Goal: Information Seeking & Learning: Learn about a topic

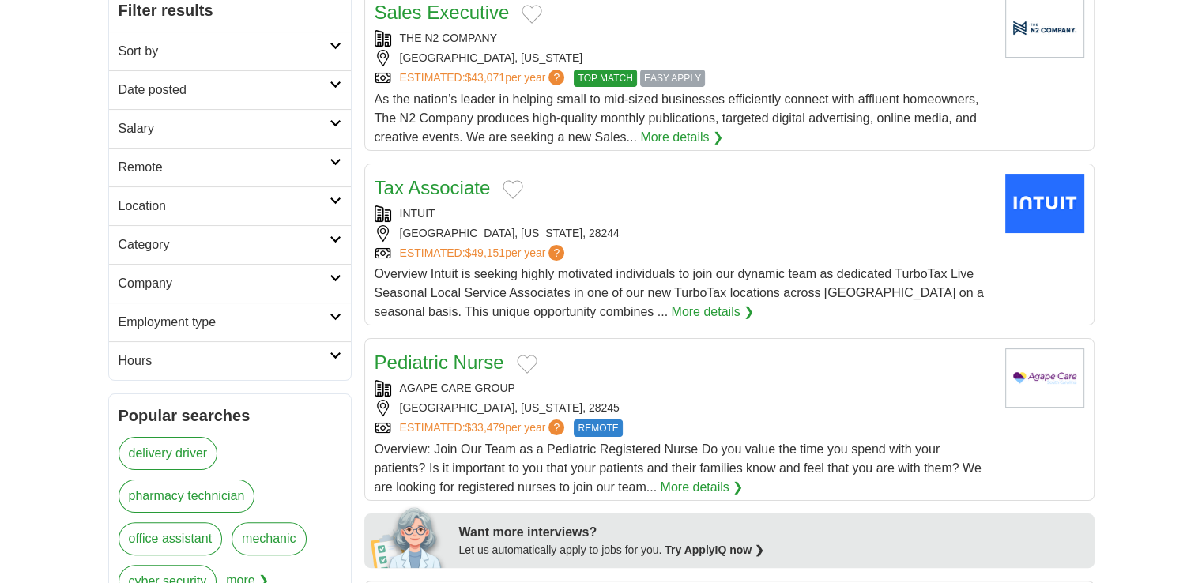
scroll to position [243, 0]
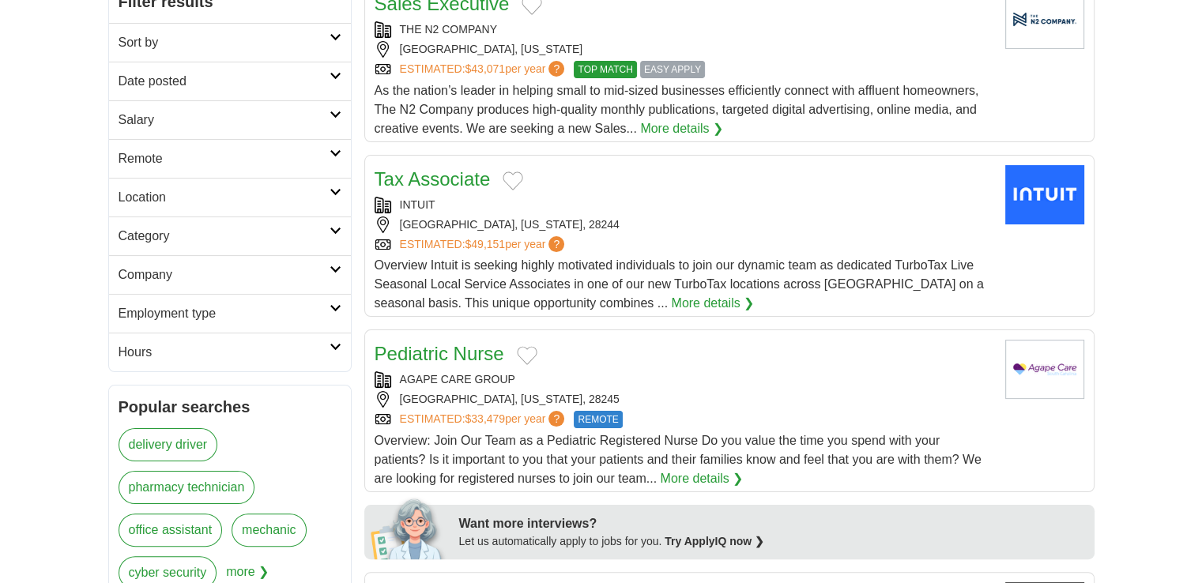
click at [285, 228] on h2 "Category" at bounding box center [224, 236] width 211 height 19
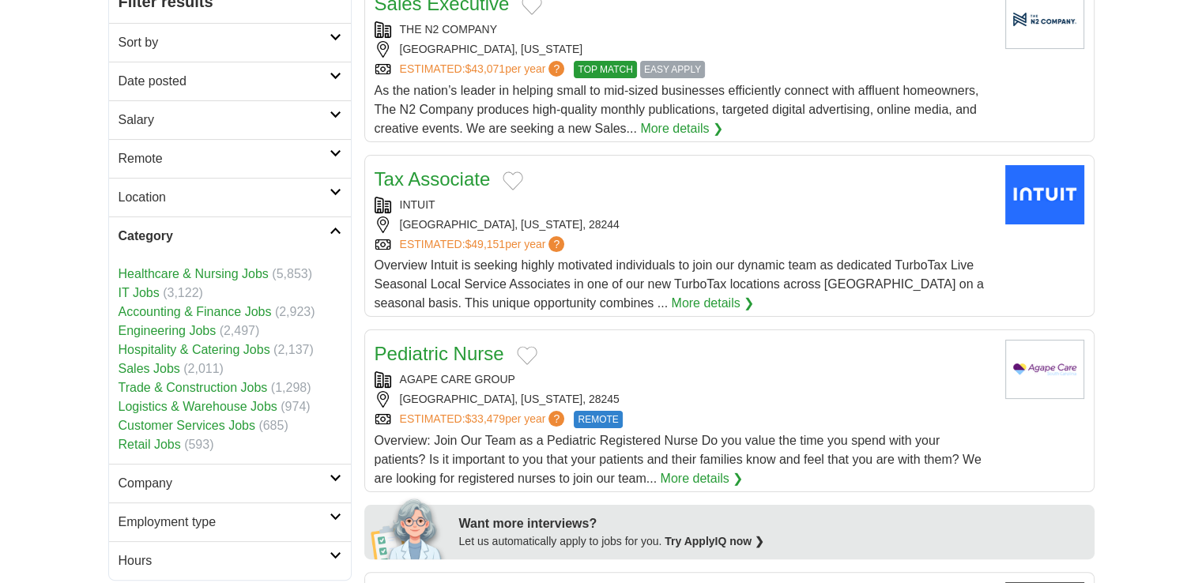
click at [200, 308] on link "Accounting & Finance Jobs" at bounding box center [195, 311] width 153 height 13
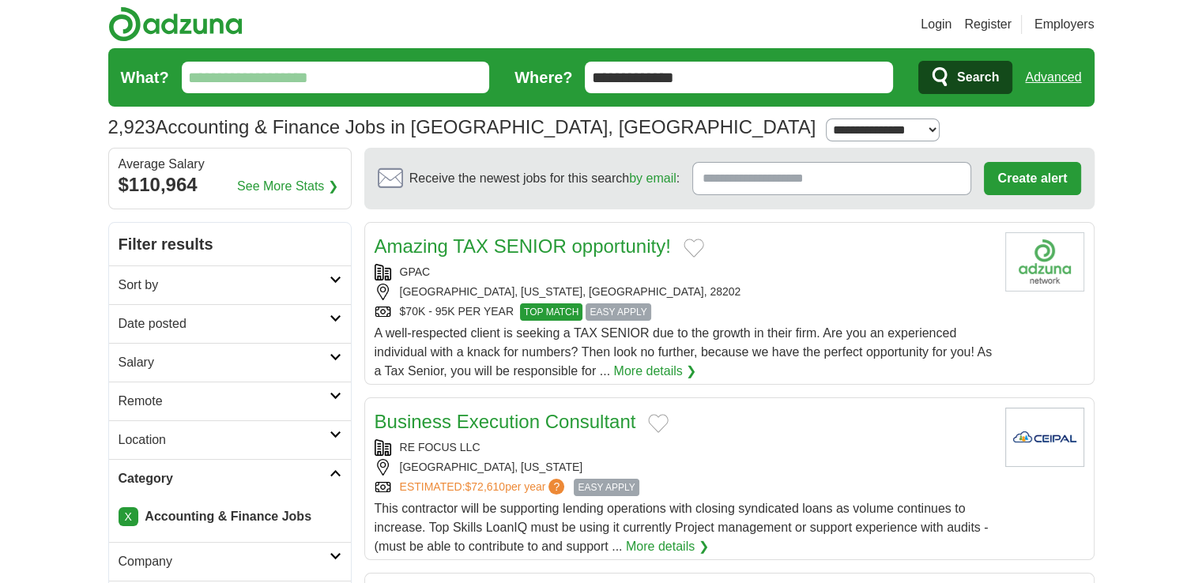
click at [279, 320] on h2 "Date posted" at bounding box center [224, 324] width 211 height 19
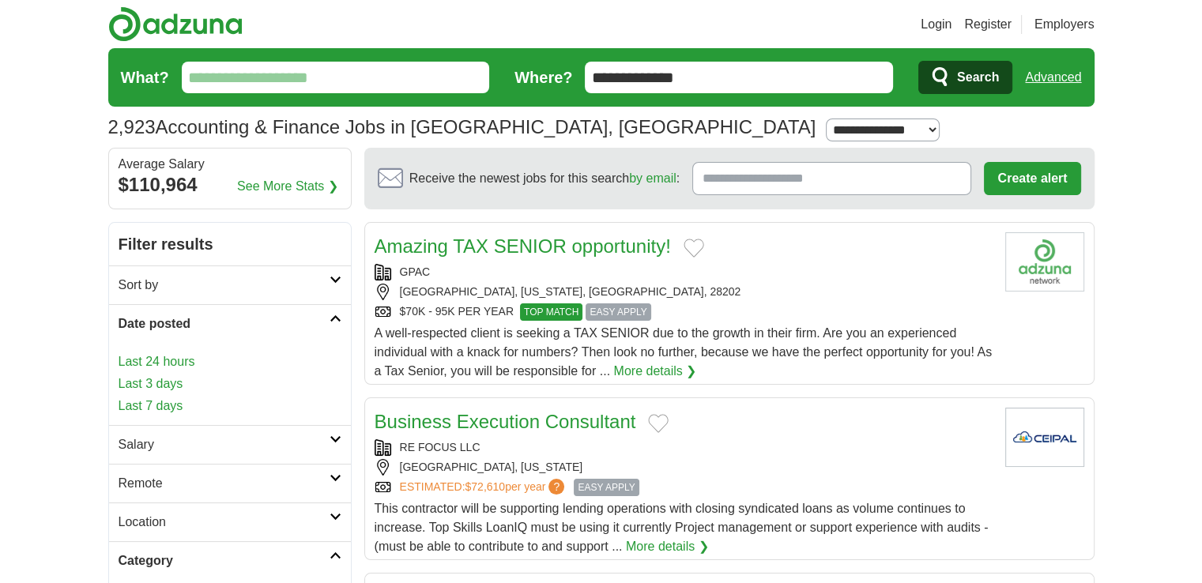
click at [171, 379] on link "Last 3 days" at bounding box center [230, 384] width 223 height 19
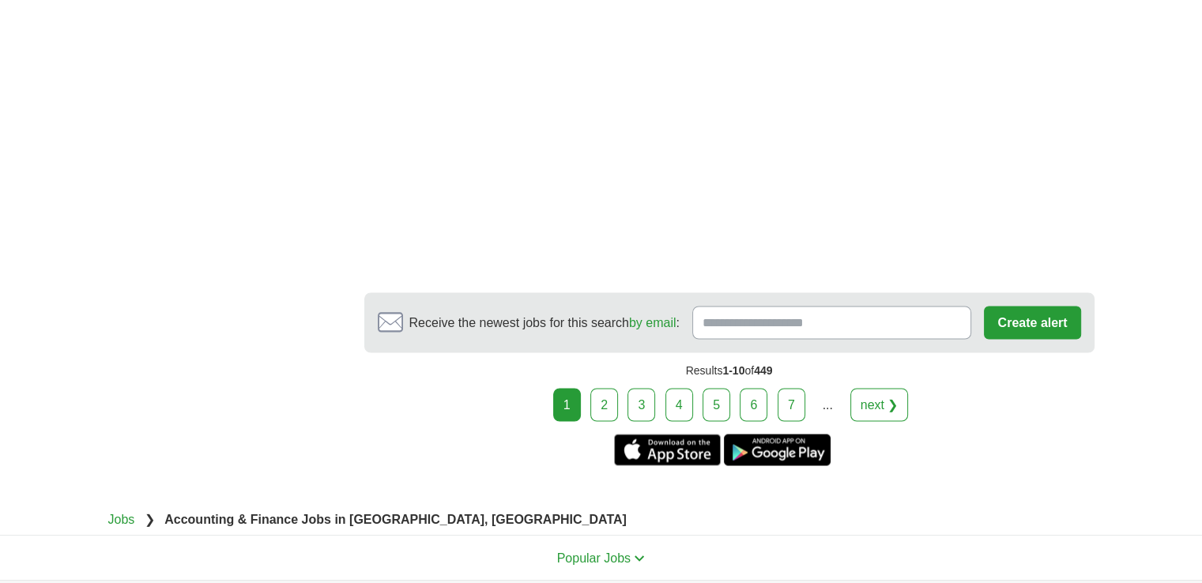
scroll to position [2817, 0]
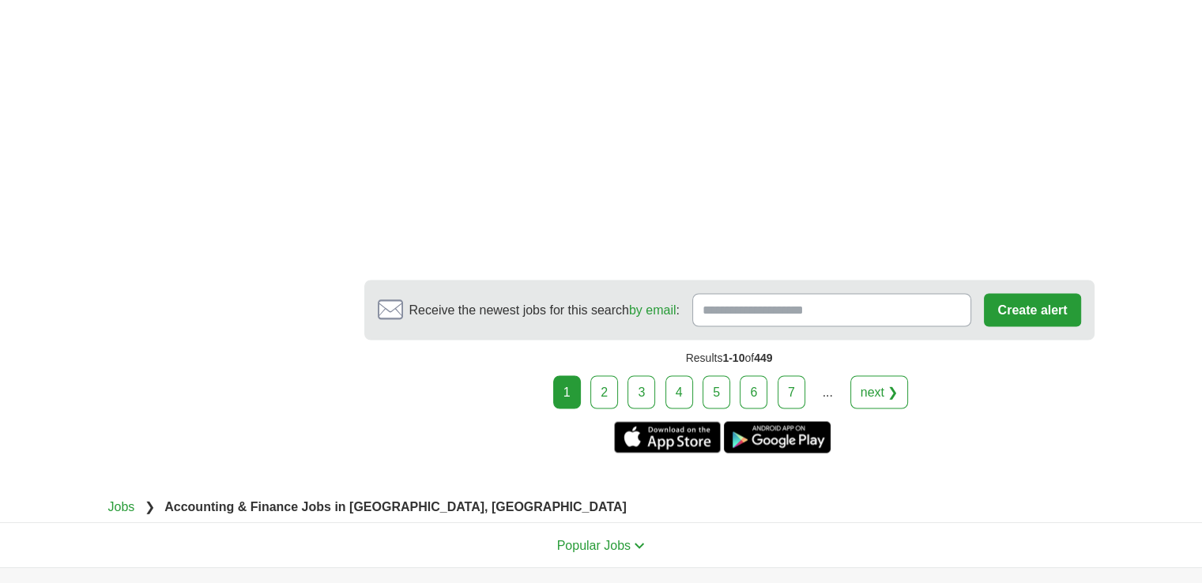
click at [604, 390] on link "2" at bounding box center [604, 391] width 28 height 33
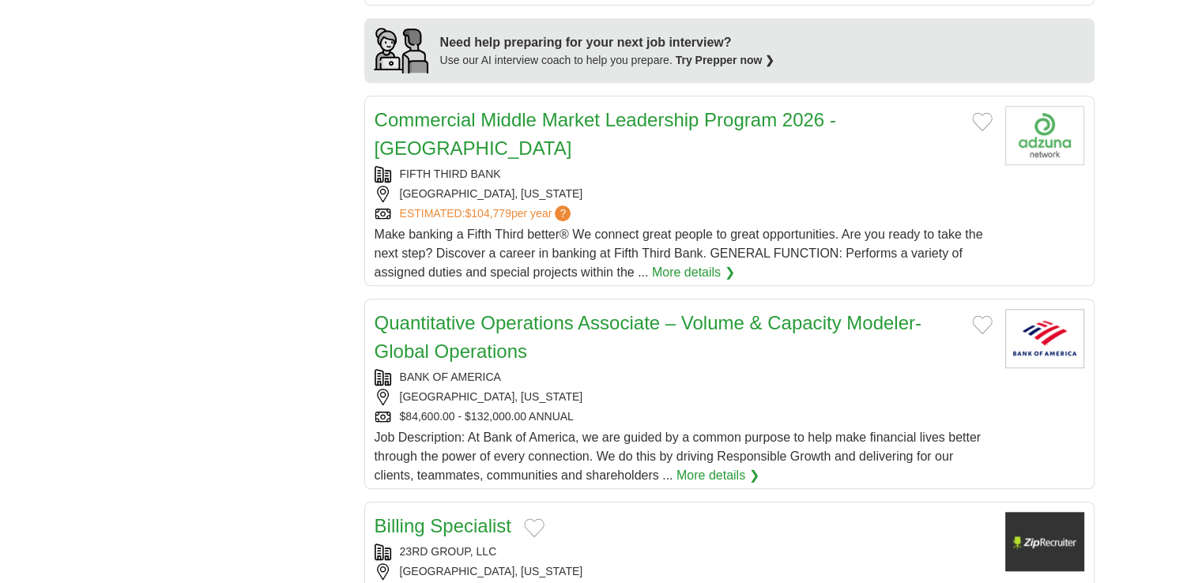
scroll to position [2311, 0]
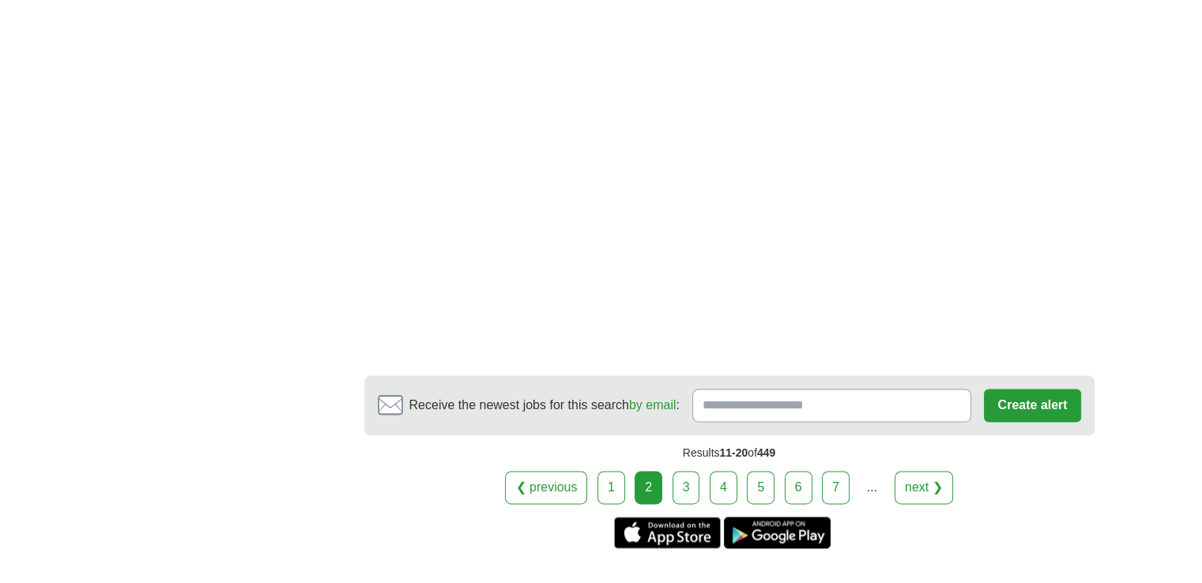
click at [685, 471] on link "3" at bounding box center [687, 487] width 28 height 33
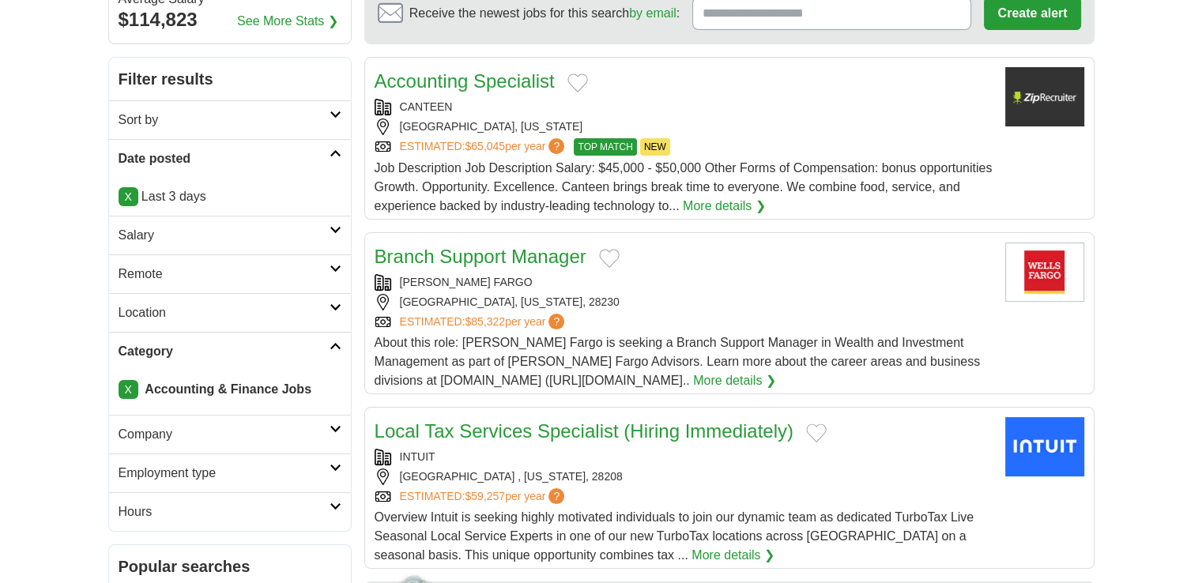
scroll to position [202, 0]
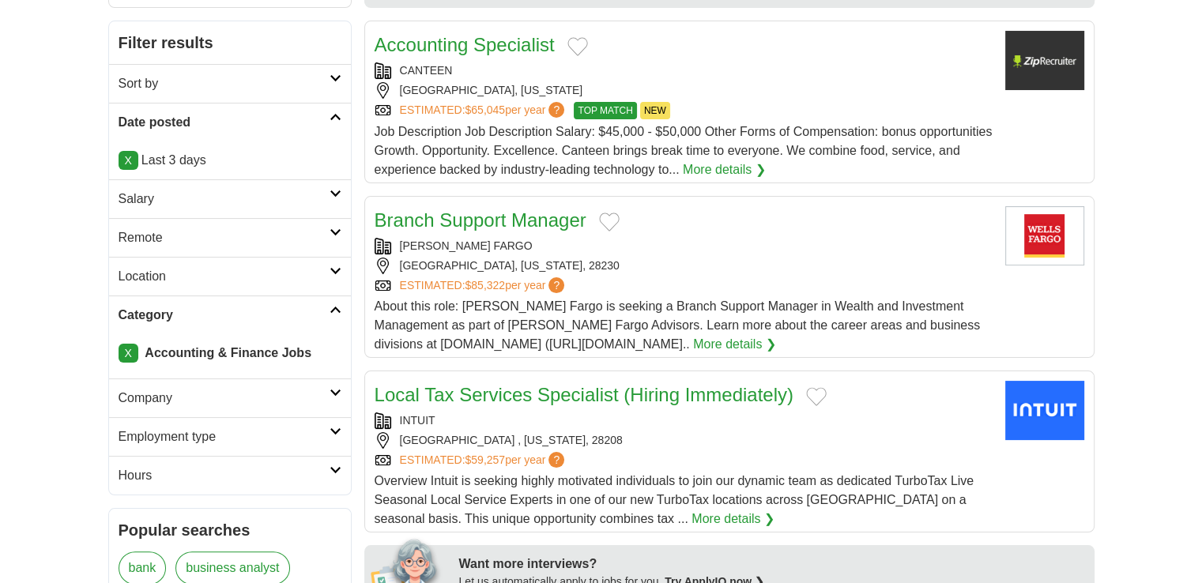
click at [202, 162] on p "X Last 3 days" at bounding box center [230, 160] width 223 height 19
click at [128, 161] on link "X" at bounding box center [129, 160] width 20 height 19
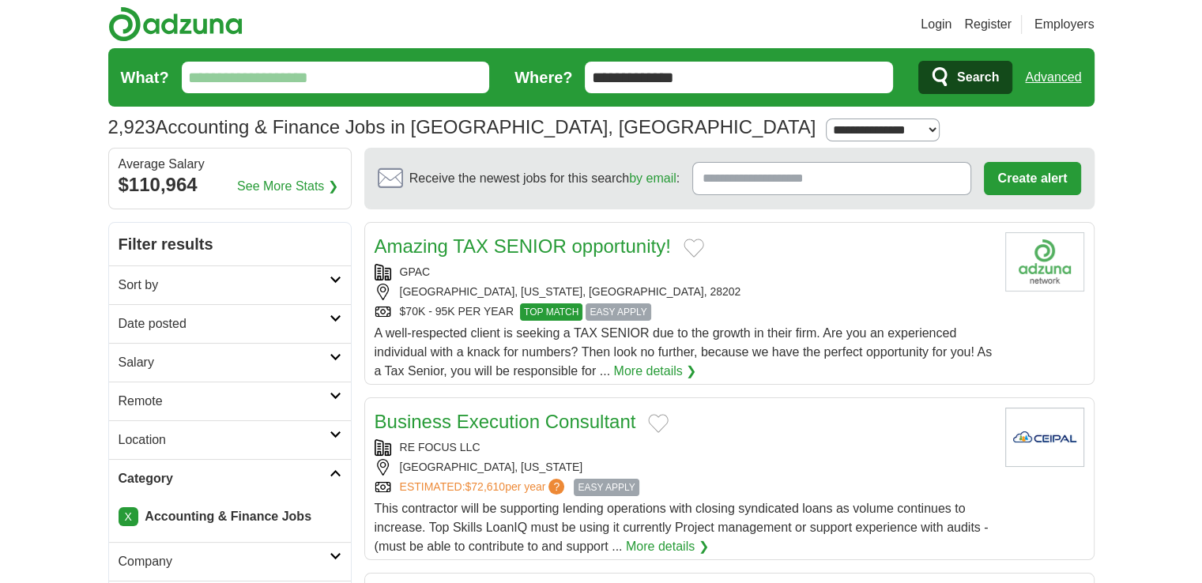
click at [164, 320] on h2 "Date posted" at bounding box center [224, 324] width 211 height 19
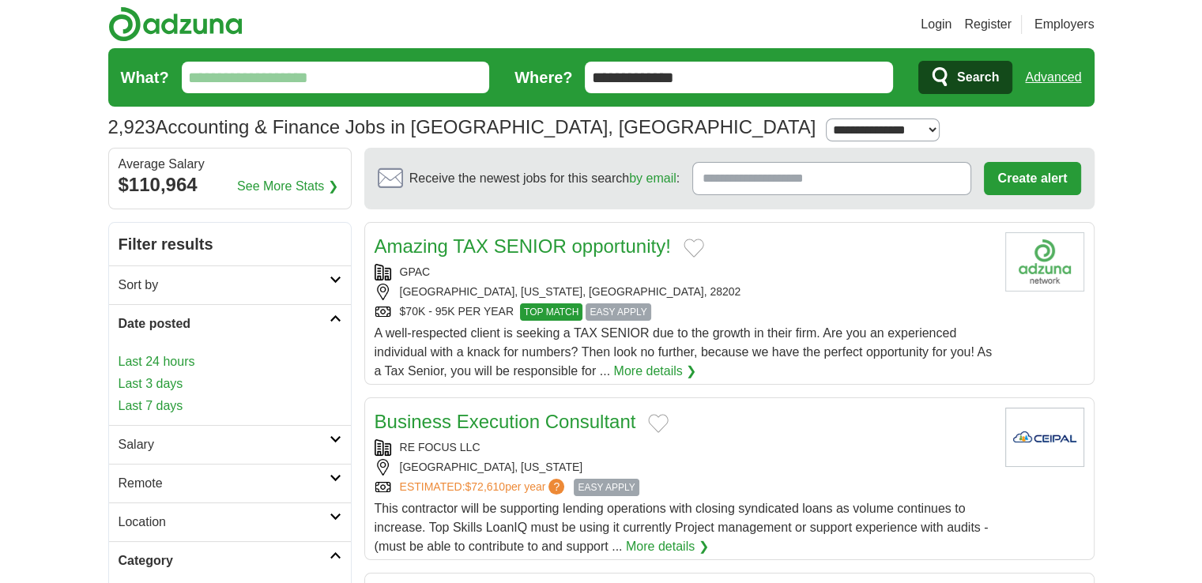
click at [152, 359] on link "Last 24 hours" at bounding box center [230, 362] width 223 height 19
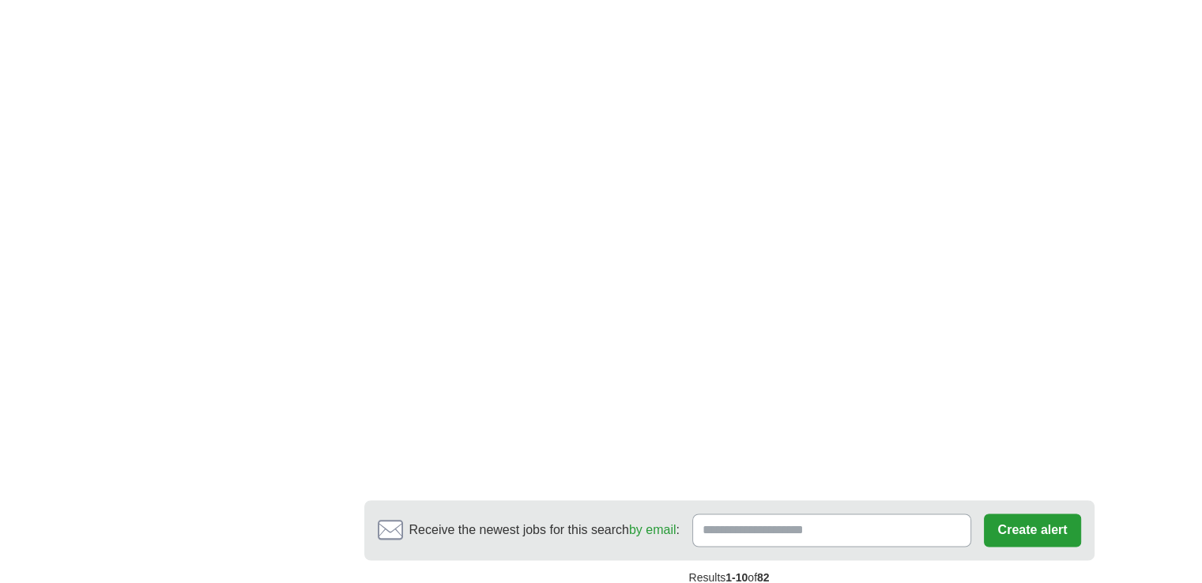
scroll to position [2485, 0]
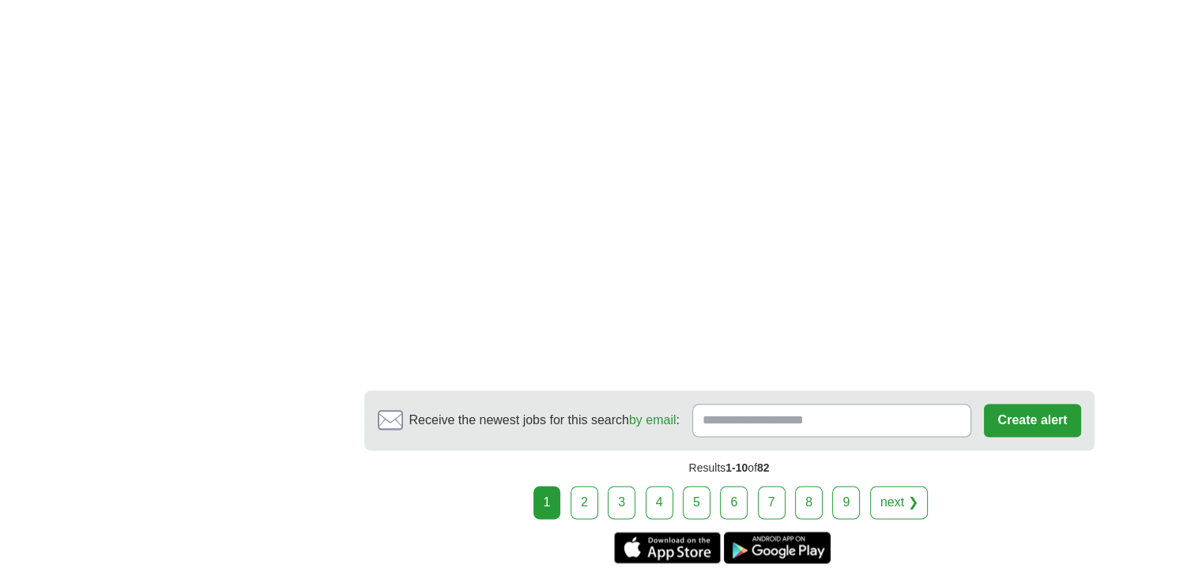
click at [585, 497] on link "2" at bounding box center [585, 502] width 28 height 33
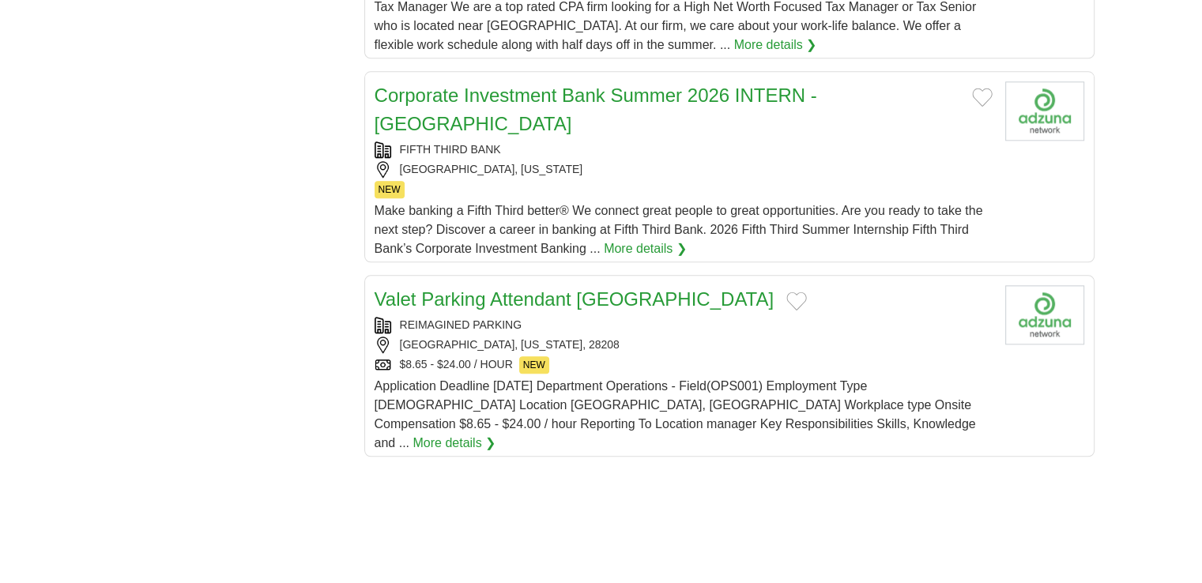
scroll to position [1770, 0]
